Goal: Task Accomplishment & Management: Complete application form

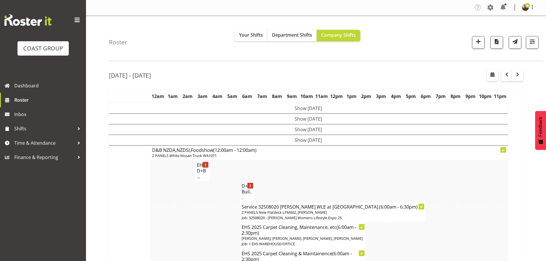
click at [77, 20] on span at bounding box center [76, 19] width 9 height 9
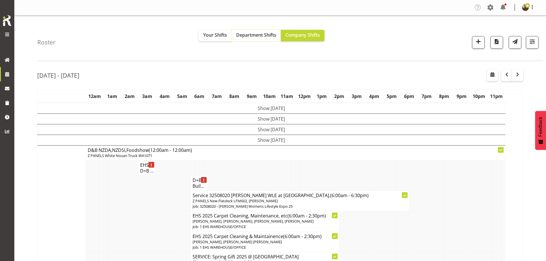
click at [255, 38] on span "Department Shifts" at bounding box center [256, 35] width 40 height 6
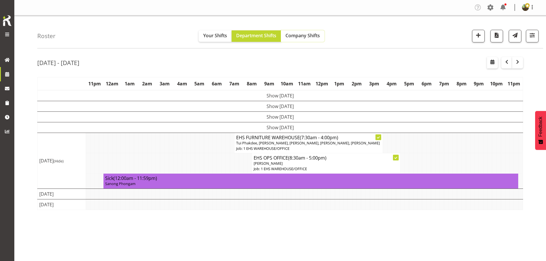
click at [302, 35] on span "Company Shifts" at bounding box center [302, 35] width 34 height 6
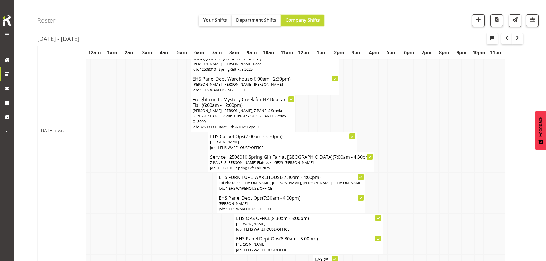
scroll to position [172, 0]
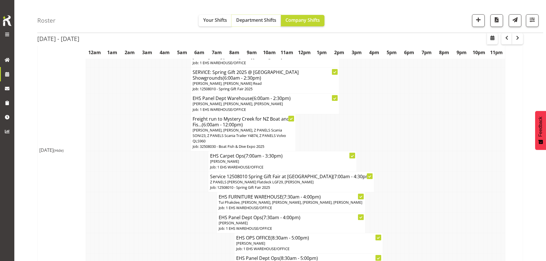
click at [267, 21] on span "Department Shifts" at bounding box center [256, 20] width 40 height 6
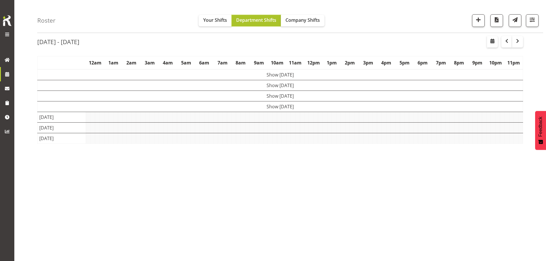
scroll to position [21, 0]
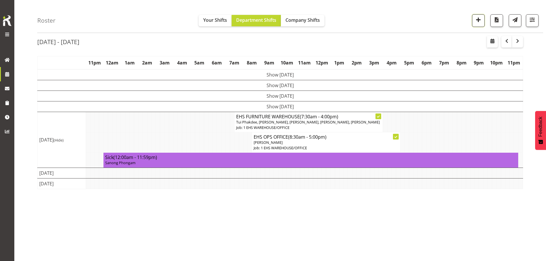
click at [479, 21] on span "button" at bounding box center [477, 19] width 7 height 7
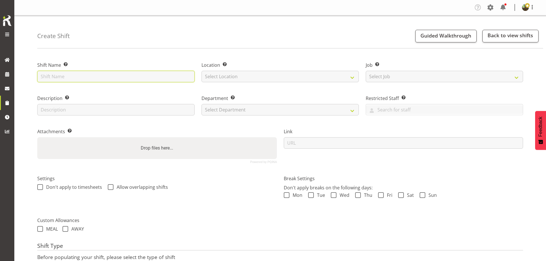
click at [53, 78] on input "text" at bounding box center [115, 76] width 157 height 11
click at [91, 76] on input "Install -" at bounding box center [115, 76] width 157 height 11
click at [105, 75] on input "Install -" at bounding box center [115, 76] width 157 height 11
click at [76, 76] on input "Install -" at bounding box center [115, 76] width 157 height 11
type input "Install - SPUR"
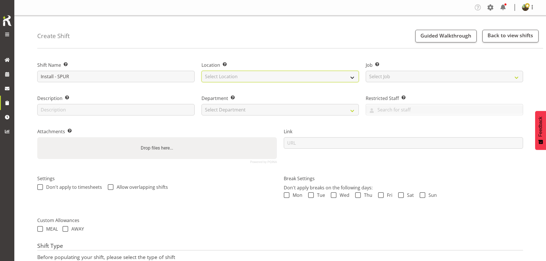
drag, startPoint x: 232, startPoint y: 76, endPoint x: 232, endPoint y: 82, distance: 5.2
click at [232, 77] on select "Select Location EHS RYMER" at bounding box center [279, 76] width 157 height 11
select select "35"
click at [201, 71] on select "Select Location EHS RYMER" at bounding box center [279, 76] width 157 height 11
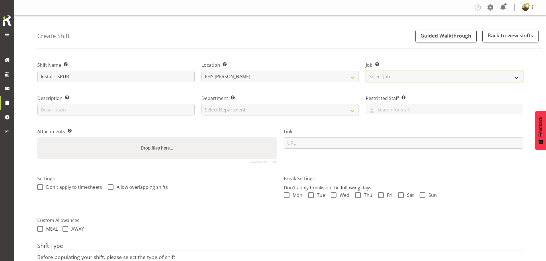
click at [389, 81] on select "Select Job Create new job 1 Carlton Events 1 Carlton Hamilton 1 Carlton Welling…" at bounding box center [443, 76] width 157 height 11
select select "10257"
click at [365, 71] on select "Select Job Create new job 1 Carlton Events 1 Carlton Hamilton 1 Carlton Welling…" at bounding box center [443, 76] width 157 height 11
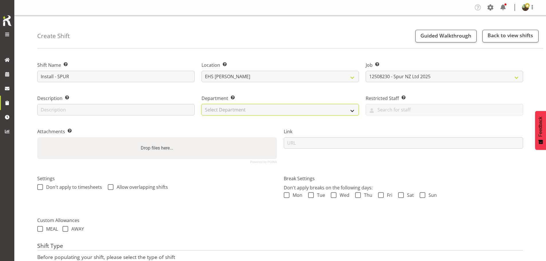
click at [272, 112] on select "Select Department EHS AKL FURNITURE" at bounding box center [279, 109] width 157 height 11
click at [268, 126] on div "Attachments Add any relevant attachments to the shift (e.g. Health & Safety Pla…" at bounding box center [157, 143] width 246 height 47
drag, startPoint x: 254, startPoint y: 108, endPoint x: 254, endPoint y: 113, distance: 5.4
click at [254, 110] on select "Select Department EHS AKL FURNITURE" at bounding box center [279, 109] width 157 height 11
select select "38"
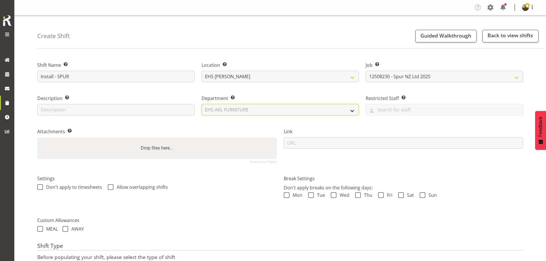
click at [201, 104] on select "Select Department EHS AKL FURNITURE" at bounding box center [279, 109] width 157 height 11
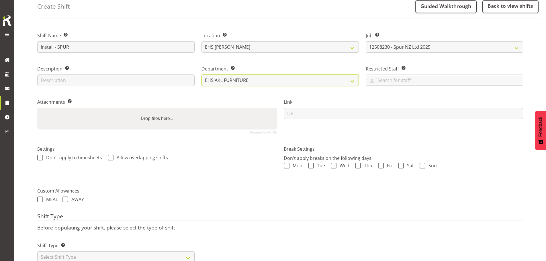
scroll to position [49, 0]
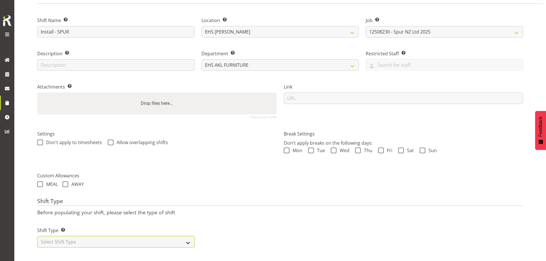
click at [69, 236] on select "Select Shift Type One Off Shift Recurring Shift Rotating Shift" at bounding box center [115, 241] width 157 height 11
select select "one_off"
click at [37, 236] on select "Select Shift Type One Off Shift Recurring Shift Rotating Shift" at bounding box center [115, 241] width 157 height 11
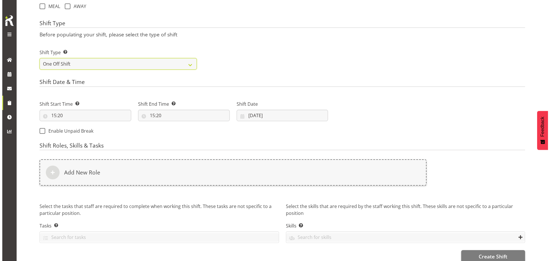
scroll to position [233, 0]
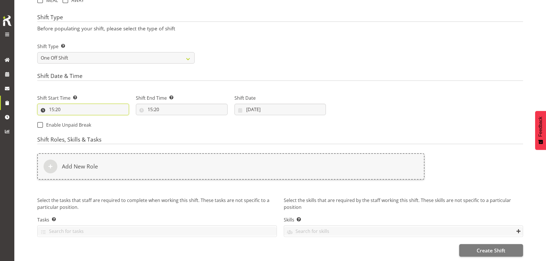
click at [54, 105] on input "15:20" at bounding box center [83, 109] width 92 height 11
click at [75, 120] on select "00 01 02 03 04 05 06 07 08 09 10 11 12 13 14 15 16 17 18 19 20 21 22 23" at bounding box center [76, 124] width 13 height 11
select select "7"
click at [70, 119] on select "00 01 02 03 04 05 06 07 08 09 10 11 12 13 14 15 16 17 18 19 20 21 22 23" at bounding box center [76, 124] width 13 height 11
type input "07:20"
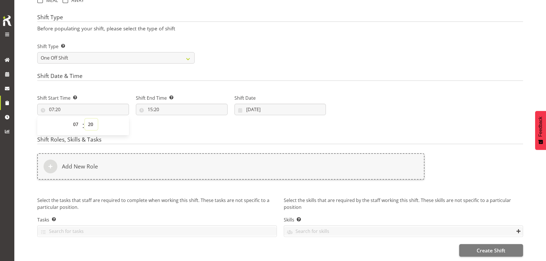
click at [89, 121] on select "00 01 02 03 04 05 06 07 08 09 10 11 12 13 14 15 16 17 18 19 20 21 22 23 24 25 2…" at bounding box center [91, 124] width 13 height 11
select select "30"
click at [85, 119] on select "00 01 02 03 04 05 06 07 08 09 10 11 12 13 14 15 16 17 18 19 20 21 22 23 24 25 2…" at bounding box center [91, 124] width 13 height 11
type input "07:30"
drag, startPoint x: 151, startPoint y: 104, endPoint x: 154, endPoint y: 106, distance: 3.3
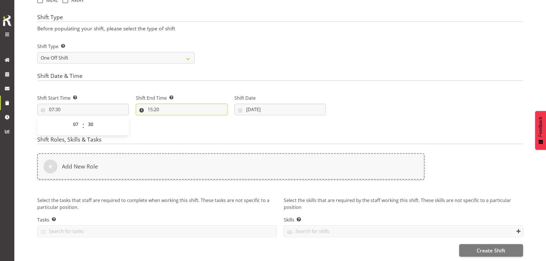
click at [151, 105] on input "15:20" at bounding box center [182, 109] width 92 height 11
click at [177, 119] on select "00 01 02 03 04 05 06 07 08 09 10 11 12 13 14 15 16 17 18 19 20 21 22 23" at bounding box center [174, 124] width 13 height 11
select select "11"
click at [168, 119] on select "00 01 02 03 04 05 06 07 08 09 10 11 12 13 14 15 16 17 18 19 20 21 22 23" at bounding box center [174, 124] width 13 height 11
type input "11:20"
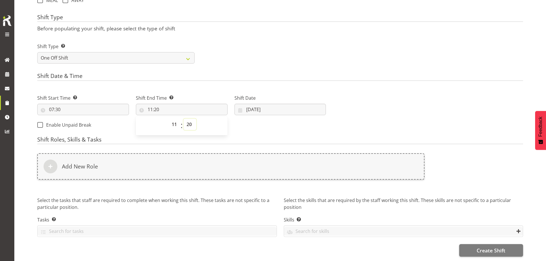
click at [189, 120] on select "00 01 02 03 04 05 06 07 08 09 10 11 12 13 14 15 16 17 18 19 20 21 22 23 24 25 2…" at bounding box center [189, 124] width 13 height 11
select select "30"
click at [183, 119] on select "00 01 02 03 04 05 06 07 08 09 10 11 12 13 14 15 16 17 18 19 20 21 22 23 24 25 2…" at bounding box center [189, 124] width 13 height 11
type input "11:30"
click at [243, 125] on div "Shift Start Time Set the time of the day you wish this shift to start 07:30 00 …" at bounding box center [181, 109] width 295 height 46
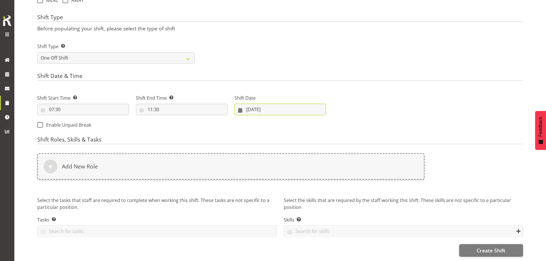
click at [255, 105] on input "[DATE]" at bounding box center [280, 109] width 92 height 11
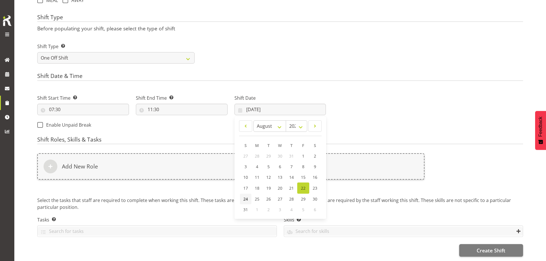
click at [243, 196] on span "24" at bounding box center [245, 198] width 5 height 5
type input "24/08/2025"
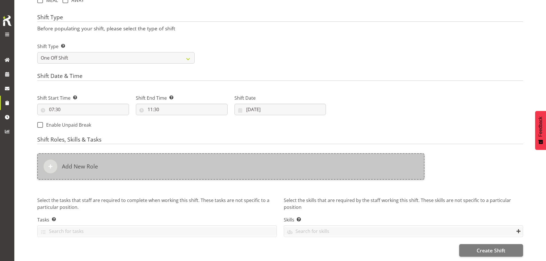
click at [233, 164] on div "Add New Role" at bounding box center [230, 166] width 387 height 26
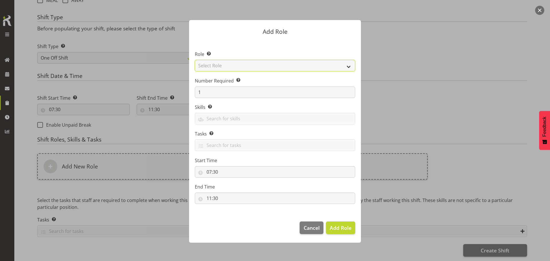
click at [215, 67] on select "Select Role ACCOUNT MANAGER ACCOUNT MANAGER DW ACCOUNTS AKL DIANNA VEHICLES AKL…" at bounding box center [275, 65] width 160 height 11
select select "189"
click at [195, 60] on select "Select Role ACCOUNT MANAGER ACCOUNT MANAGER DW ACCOUNTS AKL DIANNA VEHICLES AKL…" at bounding box center [275, 65] width 160 height 11
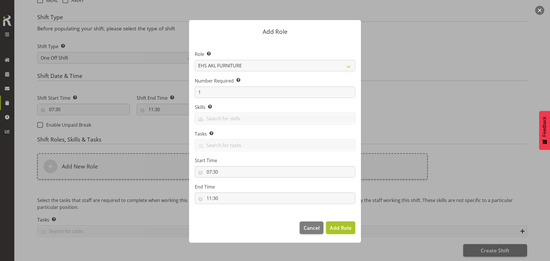
click at [345, 231] on span "Add Role" at bounding box center [341, 227] width 22 height 7
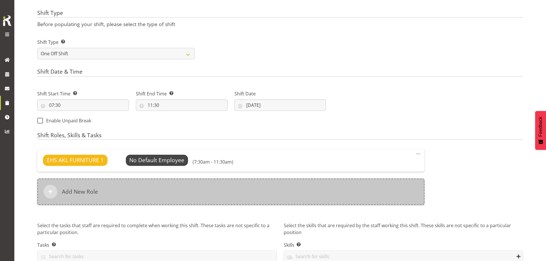
click at [247, 193] on div "Add New Role" at bounding box center [230, 191] width 387 height 26
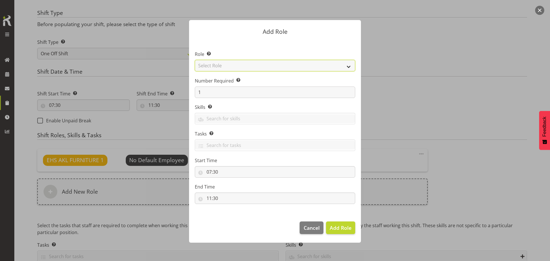
click at [288, 67] on select "Select Role ACCOUNT MANAGER ACCOUNT MANAGER DW ACCOUNTS AKL DIANNA VEHICLES AKL…" at bounding box center [275, 65] width 160 height 11
select select "198"
click at [195, 60] on select "Select Role ACCOUNT MANAGER ACCOUNT MANAGER DW ACCOUNTS AKL DIANNA VEHICLES AKL…" at bounding box center [275, 65] width 160 height 11
click at [341, 227] on span "Add Role" at bounding box center [341, 227] width 22 height 7
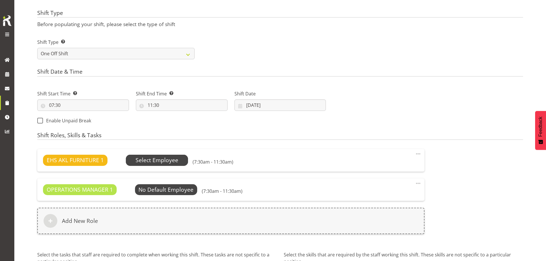
click at [175, 160] on span "Select Employee" at bounding box center [156, 160] width 43 height 8
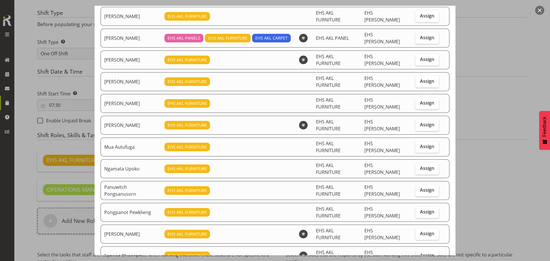
scroll to position [86, 0]
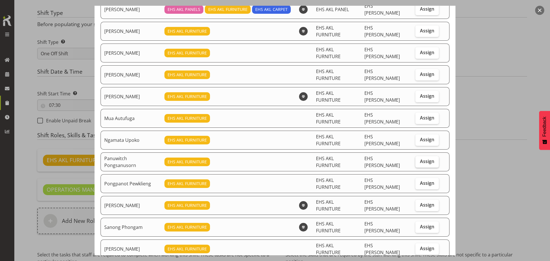
click at [420, 158] on span "Assign" at bounding box center [427, 161] width 14 height 6
click at [419, 160] on input "Assign" at bounding box center [417, 162] width 4 height 4
checkbox input "true"
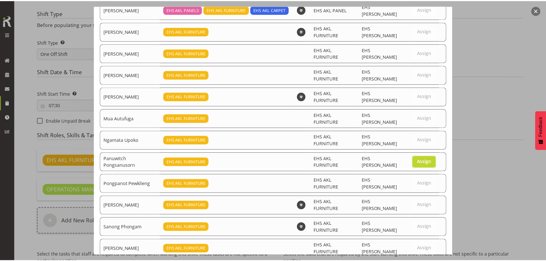
scroll to position [134, 0]
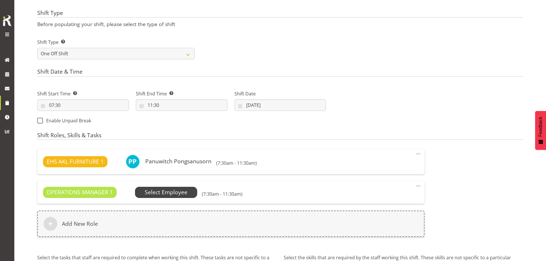
click at [182, 191] on span "Select Employee" at bounding box center [166, 192] width 43 height 8
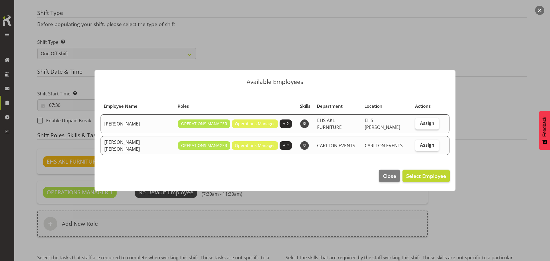
click at [426, 124] on span "Assign" at bounding box center [427, 123] width 14 height 6
click at [419, 124] on input "Assign" at bounding box center [417, 123] width 4 height 4
checkbox input "true"
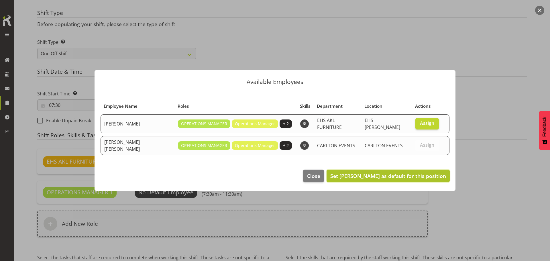
click at [417, 174] on span "Set Filipo Iupeli as default for this position" at bounding box center [388, 175] width 116 height 7
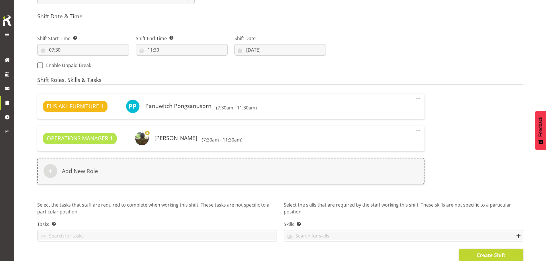
scroll to position [297, 0]
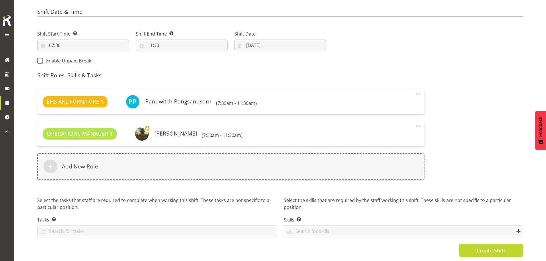
click at [479, 247] on span "Create Shift" at bounding box center [490, 250] width 29 height 7
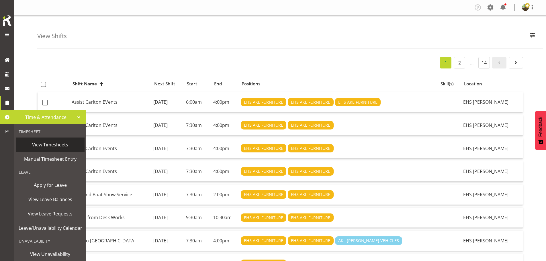
click at [43, 143] on span "View Timesheets" at bounding box center [50, 144] width 63 height 9
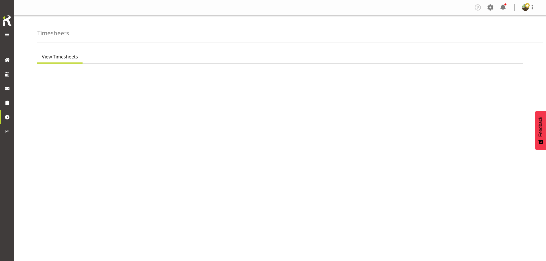
select select "7"
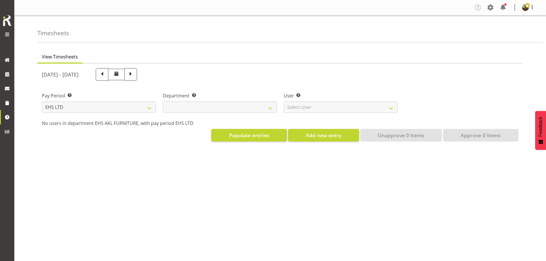
select select
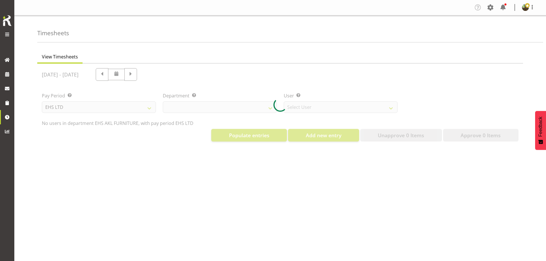
select select "8638"
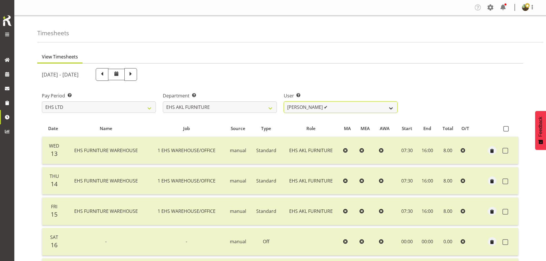
click at [333, 109] on select "Daniel Tini ✔ Filipo Iupeli ✔ Harley Wongpayuk ✔ Malae Toleafoa ✔ Manase Ward ✔…" at bounding box center [341, 106] width 114 height 11
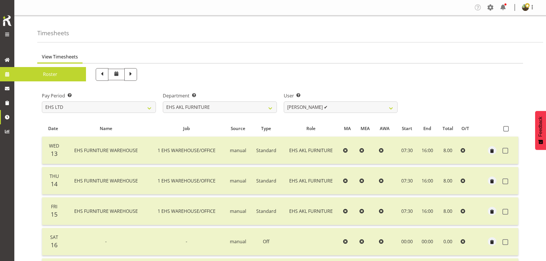
click at [71, 77] on span "Roster" at bounding box center [50, 74] width 66 height 9
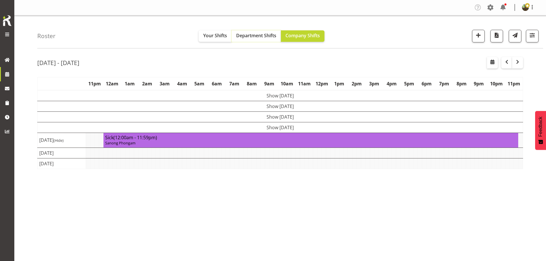
click at [244, 37] on span "Department Shifts" at bounding box center [256, 35] width 40 height 6
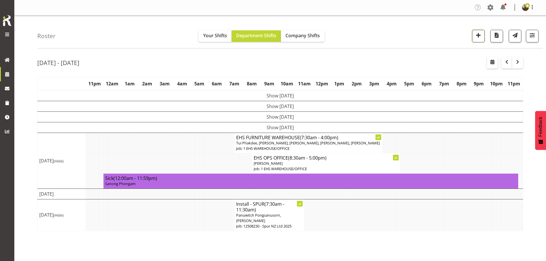
click at [476, 31] on button "button" at bounding box center [478, 36] width 13 height 13
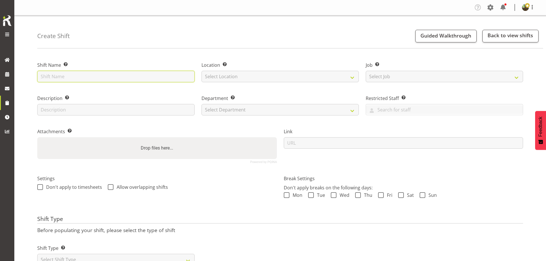
click at [117, 73] on input "text" at bounding box center [115, 76] width 157 height 11
type input "Service - Spring Gift 2025"
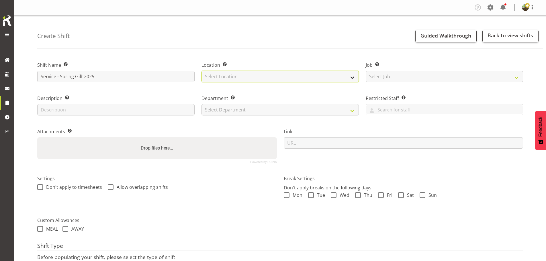
click at [224, 78] on select "Select Location EHS [PERSON_NAME]" at bounding box center [279, 76] width 157 height 11
select select "35"
click at [201, 71] on select "Select Location EHS [PERSON_NAME]" at bounding box center [279, 76] width 157 height 11
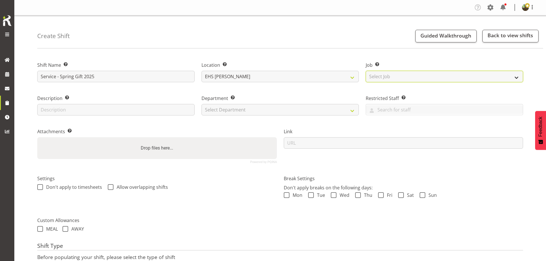
click at [405, 75] on select "Select Job Create new job 1 Carlton Events 1 [PERSON_NAME][GEOGRAPHIC_DATA] 1 […" at bounding box center [443, 76] width 157 height 11
select select "8514"
click at [365, 71] on select "Select Job Create new job 1 Carlton Events 1 [PERSON_NAME][GEOGRAPHIC_DATA] 1 […" at bounding box center [443, 76] width 157 height 11
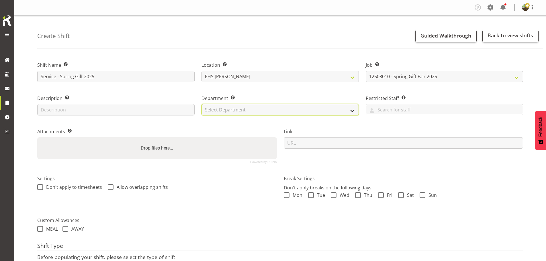
click at [281, 109] on select "Select Department EHS AKL FURNITURE" at bounding box center [279, 109] width 157 height 11
select select "38"
click at [201, 104] on select "Select Department EHS AKL FURNITURE" at bounding box center [279, 109] width 157 height 11
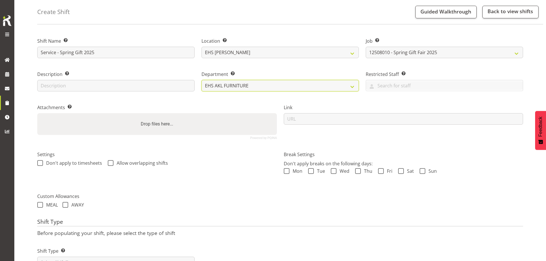
scroll to position [49, 0]
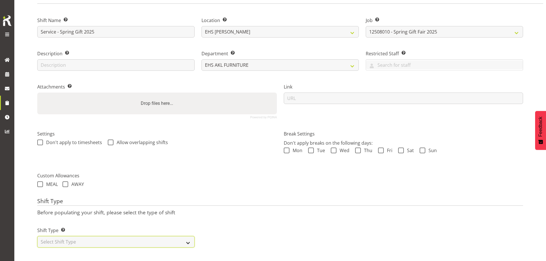
drag, startPoint x: 115, startPoint y: 238, endPoint x: 115, endPoint y: 232, distance: 5.7
click at [115, 238] on select "Select Shift Type One Off Shift Recurring Shift Rotating Shift" at bounding box center [115, 241] width 157 height 11
select select "one_off"
click at [37, 236] on select "Select Shift Type One Off Shift Recurring Shift Rotating Shift" at bounding box center [115, 241] width 157 height 11
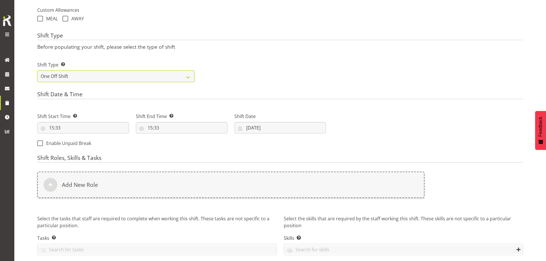
scroll to position [221, 0]
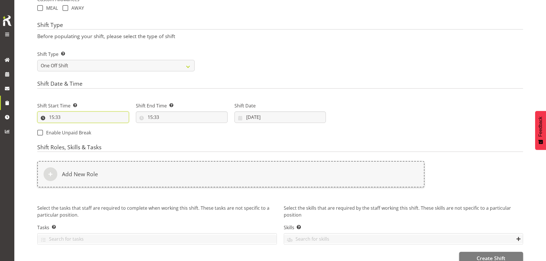
click at [56, 116] on input "15:33" at bounding box center [83, 116] width 92 height 11
click at [75, 130] on select "00 01 02 03 04 05 06 07 08 09 10 11 12 13 14 15 16 17 18 19 20 21 22 23" at bounding box center [76, 131] width 13 height 11
select select "7"
click at [70, 126] on select "00 01 02 03 04 05 06 07 08 09 10 11 12 13 14 15 16 17 18 19 20 21 22 23" at bounding box center [76, 131] width 13 height 11
type input "07:33"
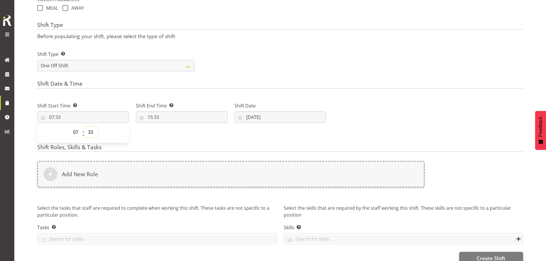
click at [91, 134] on select "00 01 02 03 04 05 06 07 08 09 10 11 12 13 14 15 16 17 18 19 20 21 22 23 24 25 2…" at bounding box center [91, 131] width 13 height 11
select select "30"
click at [85, 126] on select "00 01 02 03 04 05 06 07 08 09 10 11 12 13 14 15 16 17 18 19 20 21 22 23 24 25 2…" at bounding box center [91, 131] width 13 height 11
type input "07:30"
click at [153, 119] on input "15:33" at bounding box center [182, 116] width 92 height 11
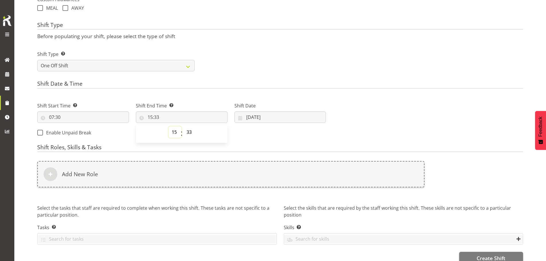
click at [174, 131] on select "00 01 02 03 04 05 06 07 08 09 10 11 12 13 14 15 16 17 18 19 20 21 22 23" at bounding box center [174, 131] width 13 height 11
select select "18"
click at [168, 126] on select "00 01 02 03 04 05 06 07 08 09 10 11 12 13 14 15 16 17 18 19 20 21 22 23" at bounding box center [174, 131] width 13 height 11
type input "18:33"
click at [190, 131] on select "00 01 02 03 04 05 06 07 08 09 10 11 12 13 14 15 16 17 18 19 20 21 22 23 24 25 2…" at bounding box center [189, 131] width 13 height 11
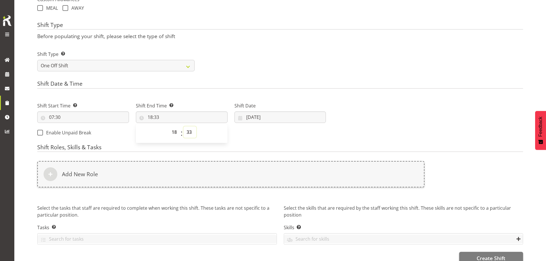
select select "0"
click at [183, 126] on select "00 01 02 03 04 05 06 07 08 09 10 11 12 13 14 15 16 17 18 19 20 21 22 23 24 25 2…" at bounding box center [189, 131] width 13 height 11
type input "18:00"
click at [281, 133] on div "Shift Start Time Set the time of the day you wish this shift to start 07:30 00 …" at bounding box center [181, 117] width 295 height 46
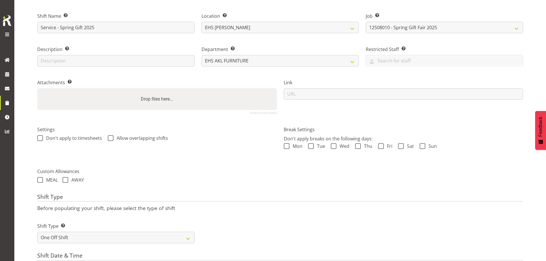
scroll to position [0, 0]
